Goal: Find specific page/section: Find specific page/section

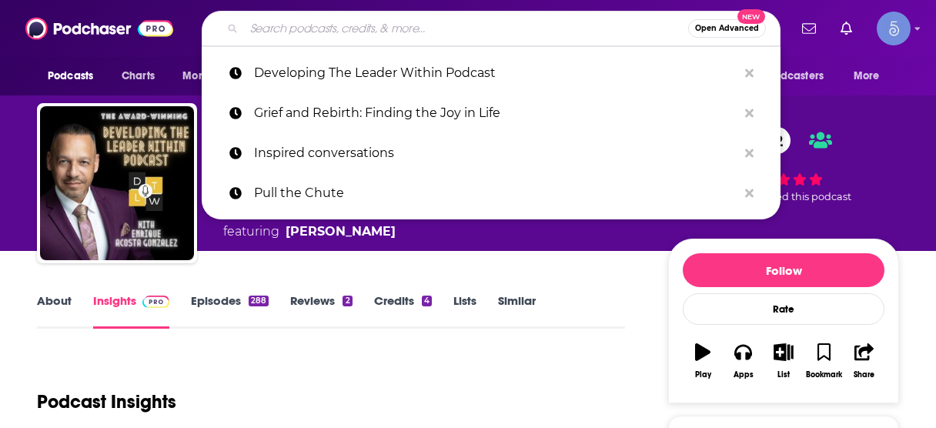
type input "That's My Personal Business"
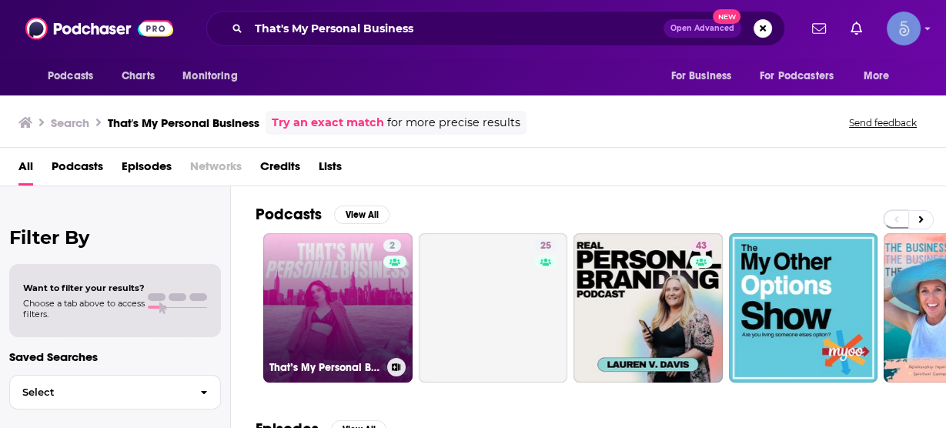
click at [336, 275] on link "2 That’s My Personal Business" at bounding box center [337, 307] width 149 height 149
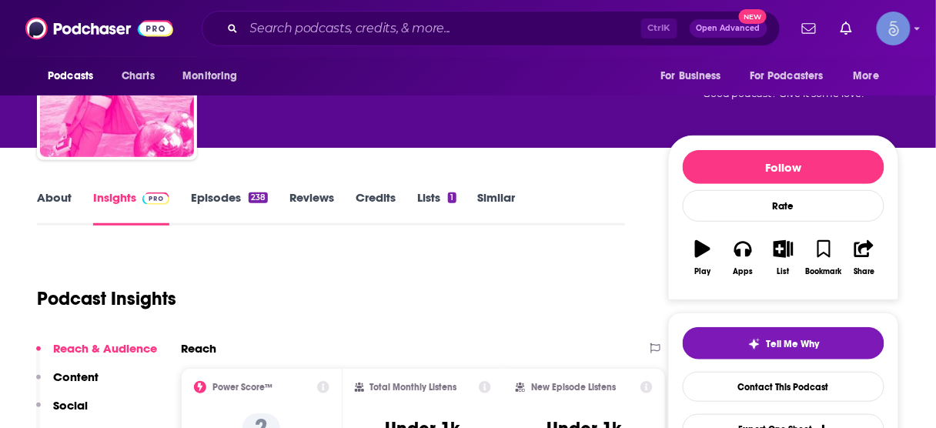
scroll to position [185, 0]
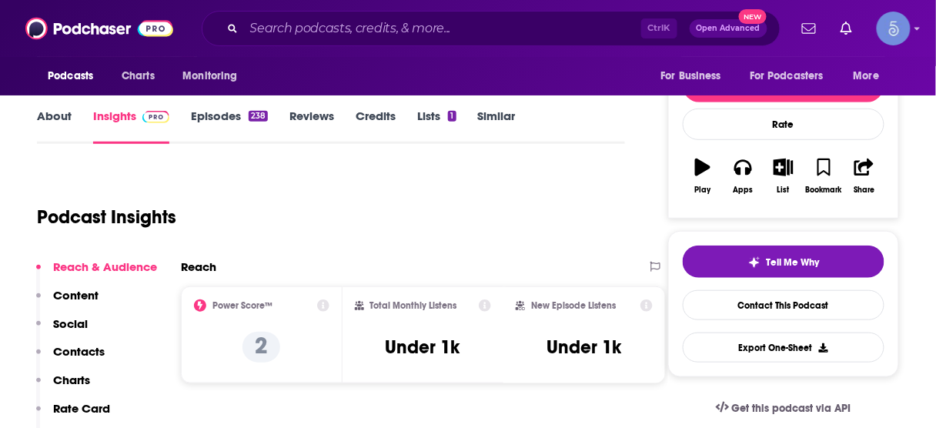
click at [87, 349] on p "Contacts" at bounding box center [79, 351] width 52 height 15
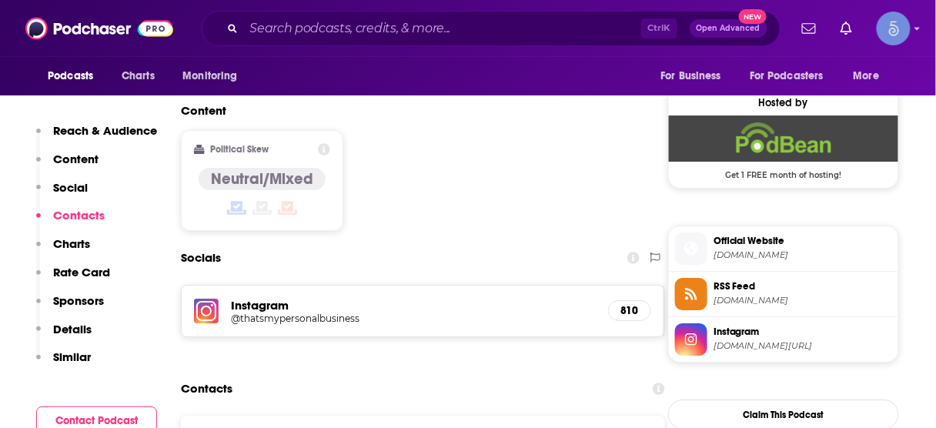
scroll to position [1283, 0]
